Goal: Task Accomplishment & Management: Complete application form

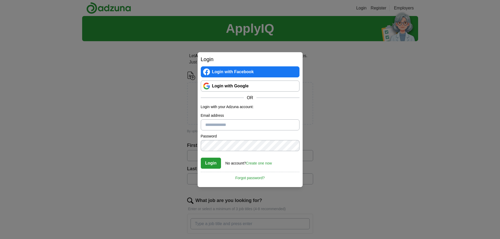
click at [228, 84] on link "Login with Google" at bounding box center [250, 86] width 99 height 11
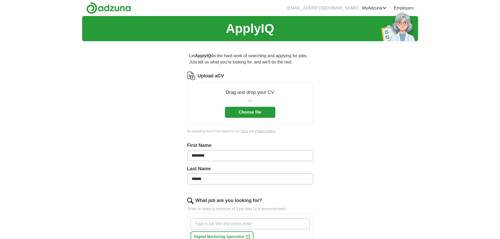
click at [242, 115] on button "Choose file" at bounding box center [250, 112] width 50 height 11
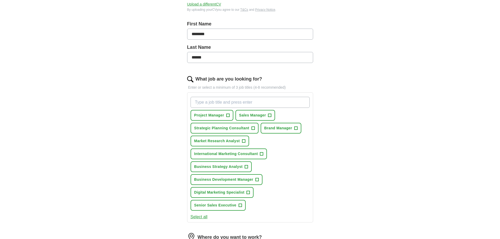
scroll to position [128, 0]
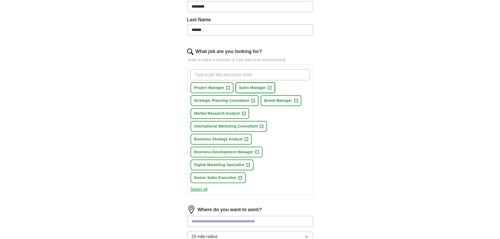
click at [268, 87] on span "+" at bounding box center [269, 88] width 3 height 4
click at [290, 99] on span "Brand Manager" at bounding box center [278, 101] width 28 height 6
click at [238, 127] on span "International Marketing Consultant" at bounding box center [226, 127] width 64 height 6
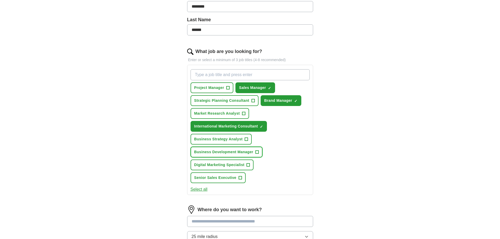
click at [239, 150] on span "Business Development Manager" at bounding box center [223, 152] width 59 height 6
click at [234, 162] on button "Digital Marketing Specialist +" at bounding box center [221, 164] width 63 height 11
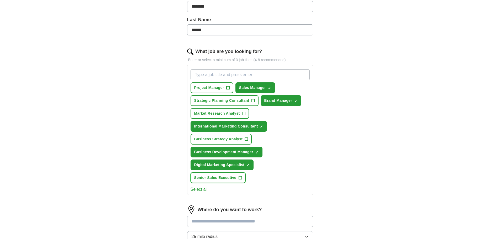
click at [230, 179] on span "Senior Sales Executive" at bounding box center [215, 178] width 42 height 6
click at [198, 189] on button "Select all" at bounding box center [198, 189] width 17 height 6
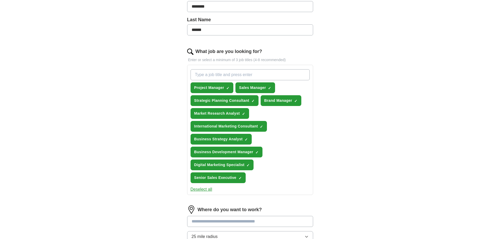
click at [260, 221] on input at bounding box center [250, 221] width 126 height 11
type input "******"
click at [240, 238] on li "[GEOGRAPHIC_DATA] ([GEOGRAPHIC_DATA])" at bounding box center [249, 234] width 125 height 11
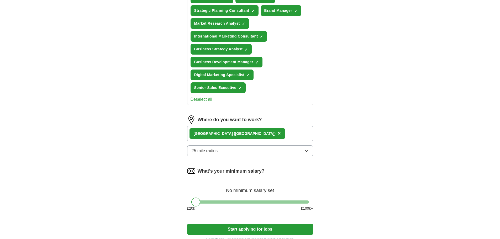
scroll to position [219, 0]
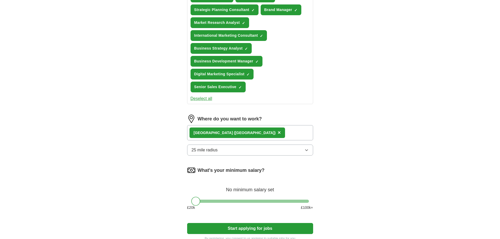
click at [283, 135] on div "[GEOGRAPHIC_DATA] ([GEOGRAPHIC_DATA]) ×" at bounding box center [250, 132] width 126 height 15
click at [273, 133] on div "[GEOGRAPHIC_DATA] ([GEOGRAPHIC_DATA]) ×" at bounding box center [250, 132] width 126 height 15
click at [244, 130] on div "[GEOGRAPHIC_DATA] ([GEOGRAPHIC_DATA]) ×" at bounding box center [250, 132] width 126 height 15
click at [240, 152] on button "25 mile radius" at bounding box center [250, 150] width 126 height 11
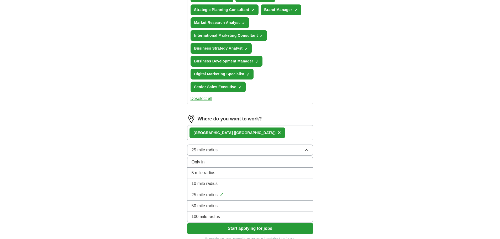
click at [219, 204] on div "50 mile radius" at bounding box center [249, 206] width 117 height 6
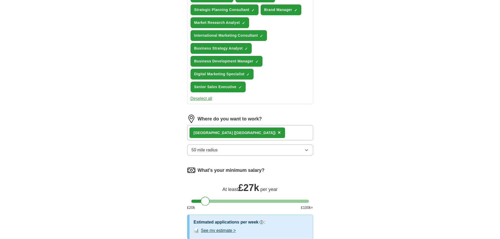
drag, startPoint x: 197, startPoint y: 199, endPoint x: 206, endPoint y: 201, distance: 9.2
click at [206, 201] on div at bounding box center [205, 201] width 9 height 9
click at [152, 204] on div "ApplyIQ Let ApplyIQ do the hard work of searching and applying for jobs. Just t…" at bounding box center [250, 35] width 336 height 476
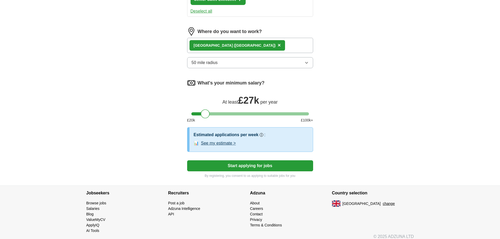
scroll to position [311, 0]
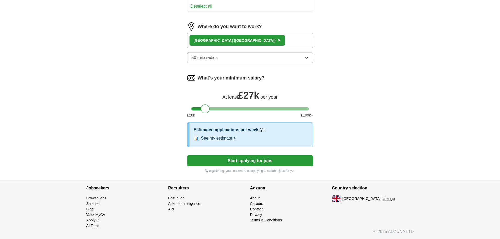
click at [266, 160] on button "Start applying for jobs" at bounding box center [250, 160] width 126 height 11
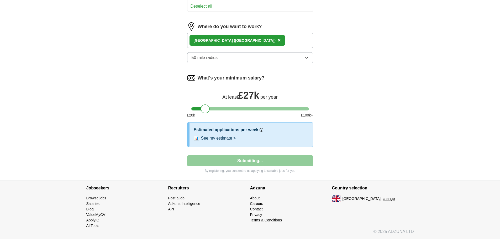
select select "**"
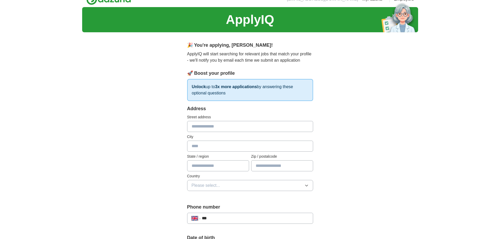
scroll to position [0, 0]
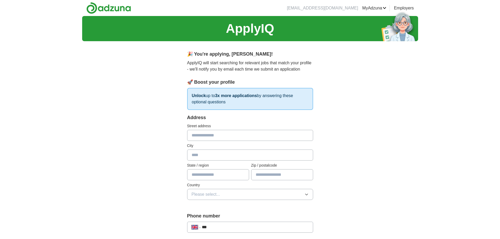
click at [266, 135] on input "text" at bounding box center [250, 135] width 126 height 11
type input "**********"
type input "*******"
type input "**********"
type input "*******"
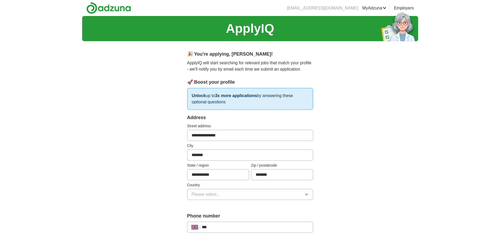
click at [279, 195] on button "Please select..." at bounding box center [250, 194] width 126 height 11
click at [271, 206] on div "[GEOGRAPHIC_DATA]" at bounding box center [249, 206] width 117 height 6
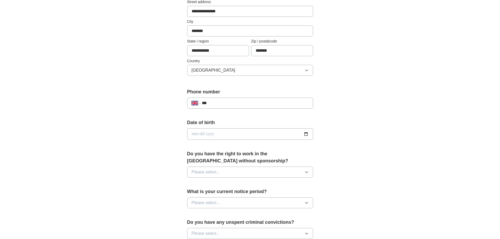
scroll to position [138, 0]
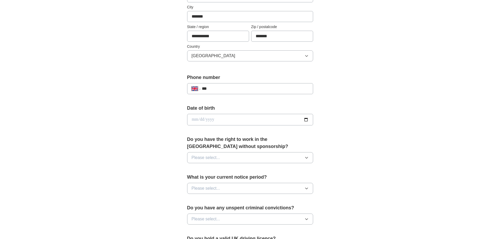
click at [279, 87] on input "***" at bounding box center [255, 89] width 106 height 6
type input "**********"
click at [247, 118] on input "date" at bounding box center [250, 120] width 126 height 12
type input "**********"
click at [225, 159] on button "Please select..." at bounding box center [250, 157] width 126 height 11
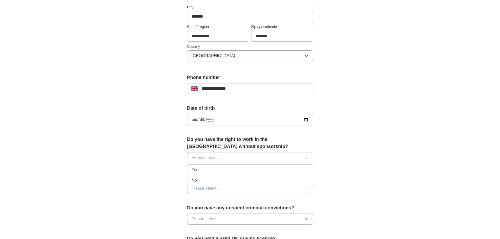
click at [222, 168] on div "Yes" at bounding box center [249, 170] width 117 height 6
click at [219, 185] on button "Please select..." at bounding box center [250, 188] width 126 height 11
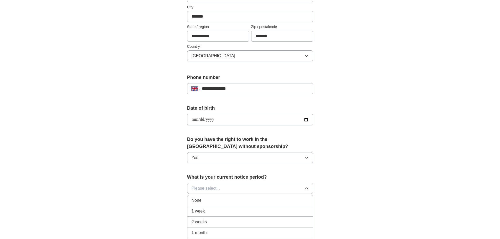
click at [215, 198] on div "None" at bounding box center [249, 200] width 117 height 6
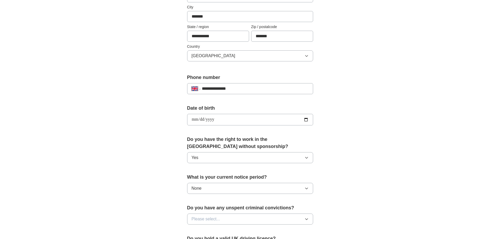
click at [216, 217] on span "Please select..." at bounding box center [205, 219] width 29 height 6
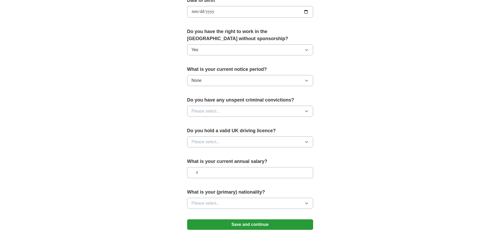
scroll to position [262, 0]
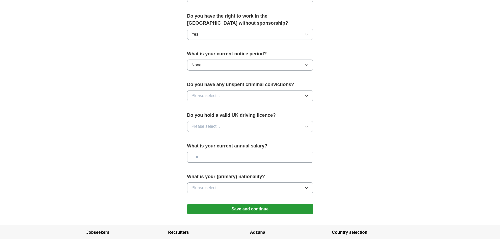
click at [248, 93] on button "Please select..." at bounding box center [250, 95] width 126 height 11
click at [231, 118] on div "No" at bounding box center [249, 118] width 117 height 6
click at [230, 125] on button "Please select..." at bounding box center [250, 126] width 126 height 11
click at [226, 137] on div "Yes" at bounding box center [249, 138] width 117 height 6
click at [223, 154] on input "text" at bounding box center [250, 157] width 126 height 11
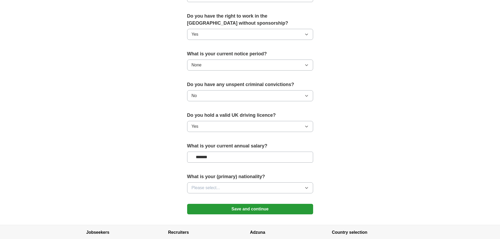
type input "*******"
click at [223, 187] on button "Please select..." at bounding box center [250, 187] width 126 height 11
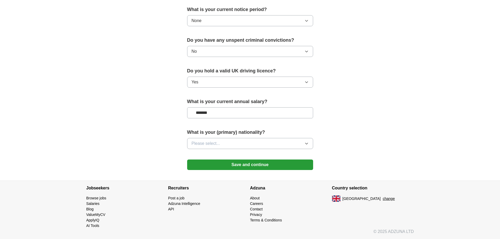
click at [307, 143] on icon "button" at bounding box center [306, 143] width 4 height 4
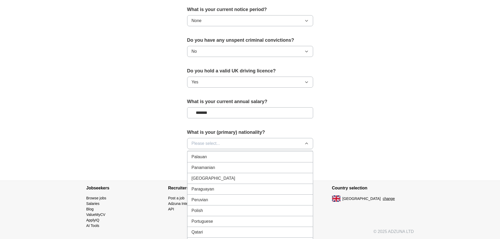
scroll to position [1467, 0]
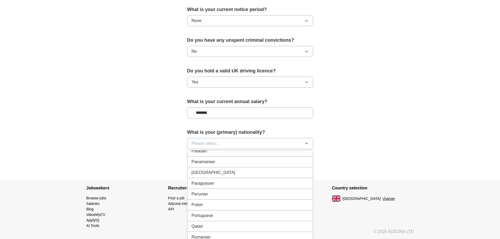
click at [285, 205] on div "Polish" at bounding box center [249, 205] width 117 height 6
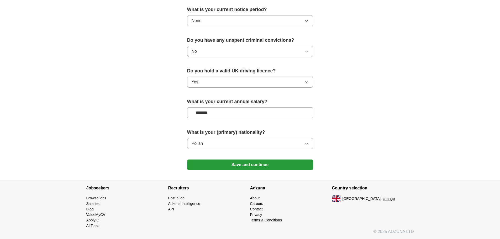
click at [275, 164] on button "Save and continue" at bounding box center [250, 164] width 126 height 10
